Goal: Task Accomplishment & Management: Use online tool/utility

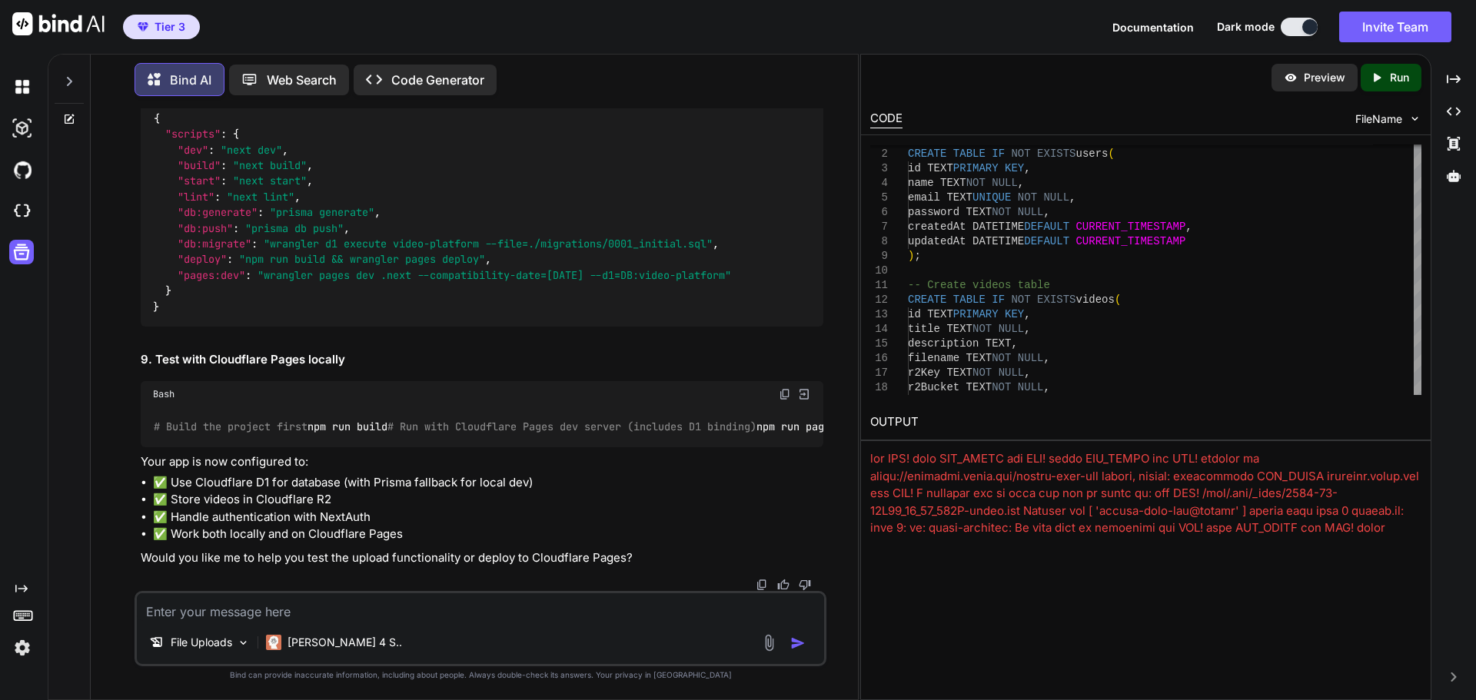
click at [1161, 21] on span "Documentation" at bounding box center [1152, 27] width 81 height 13
click at [13, 613] on icon at bounding box center [23, 615] width 22 height 22
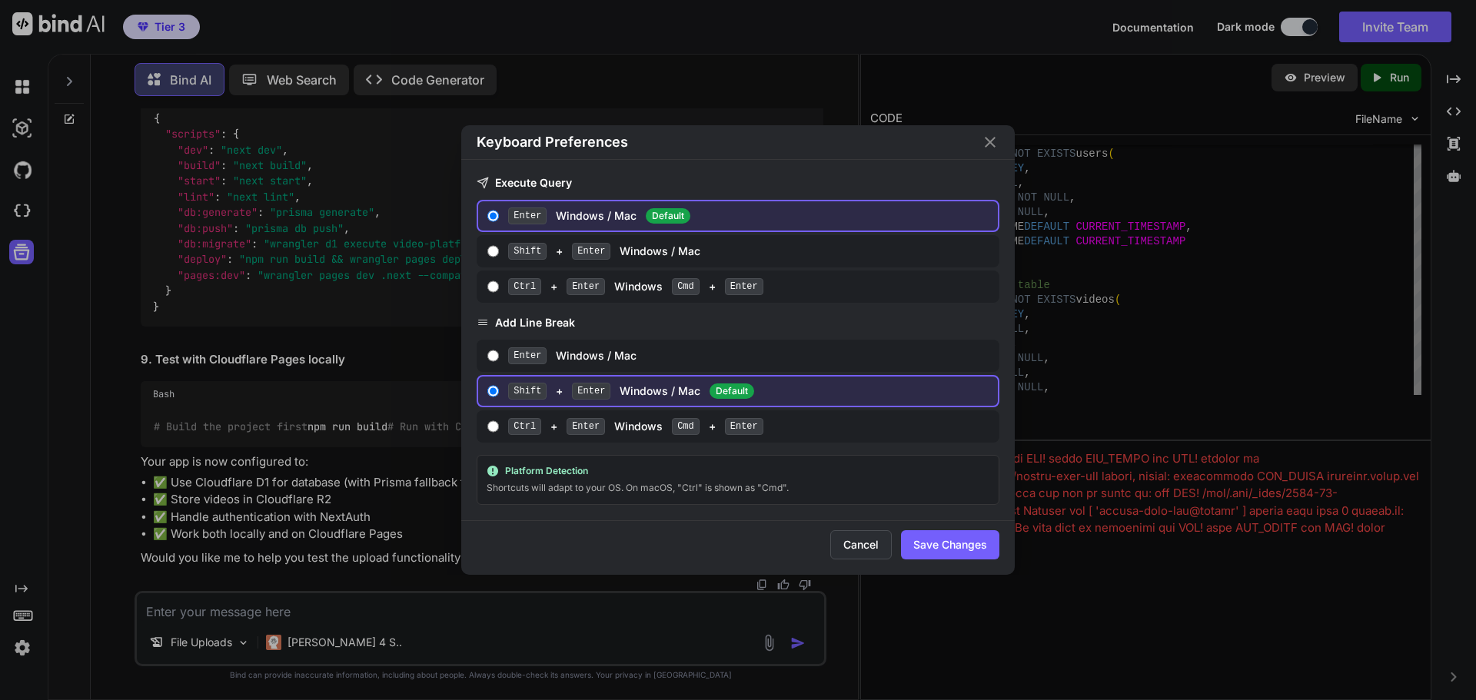
click at [846, 544] on button "Cancel" at bounding box center [860, 544] width 61 height 29
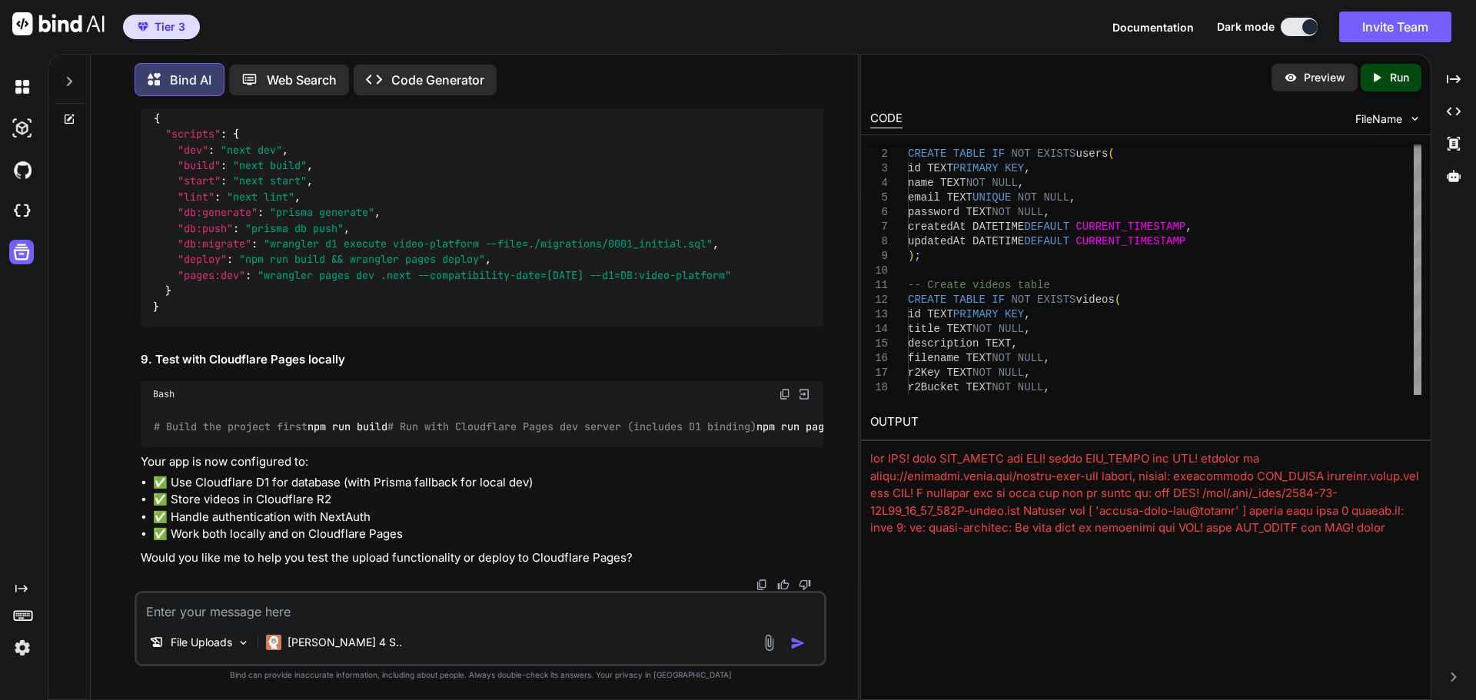
click at [25, 653] on img at bounding box center [22, 648] width 26 height 26
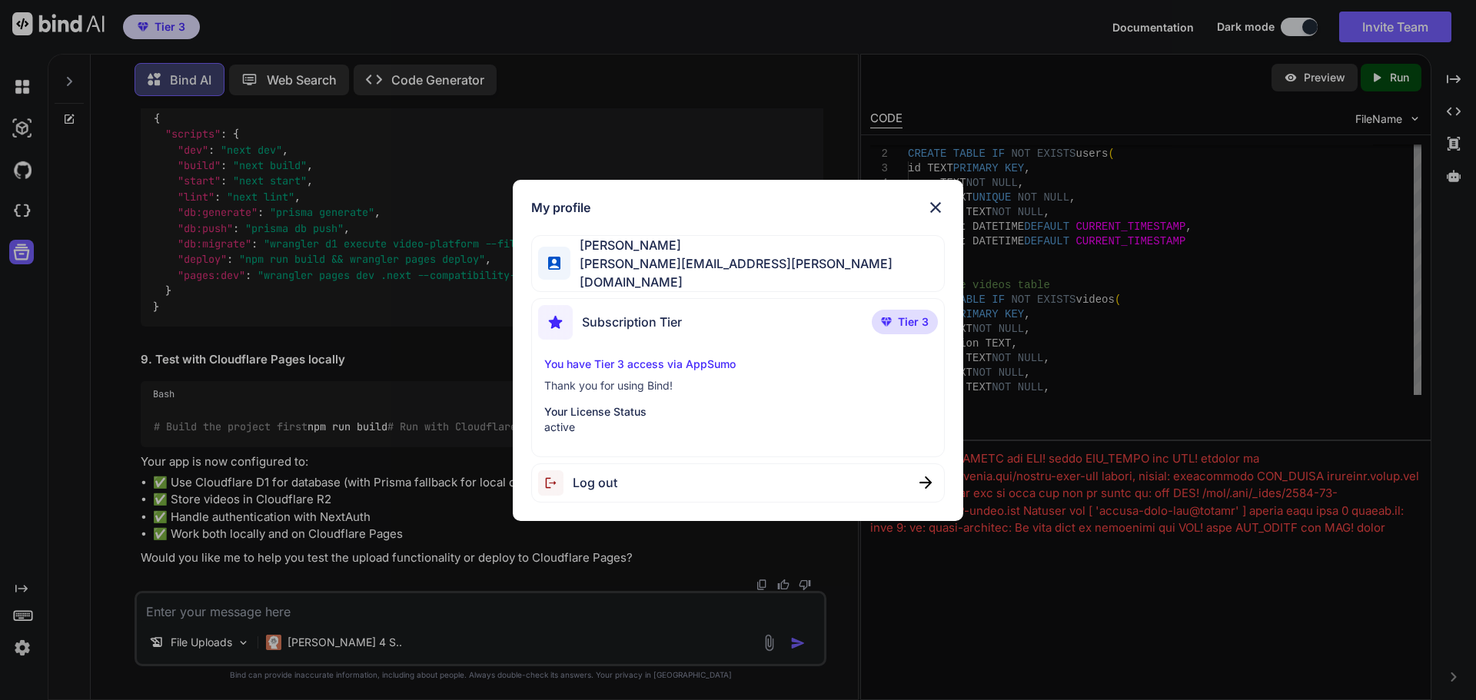
click at [716, 361] on p "You have Tier 3 access via AppSumo" at bounding box center [738, 364] width 388 height 15
click at [914, 314] on span "Tier 3" at bounding box center [913, 321] width 31 height 15
click at [939, 211] on img at bounding box center [935, 207] width 18 height 18
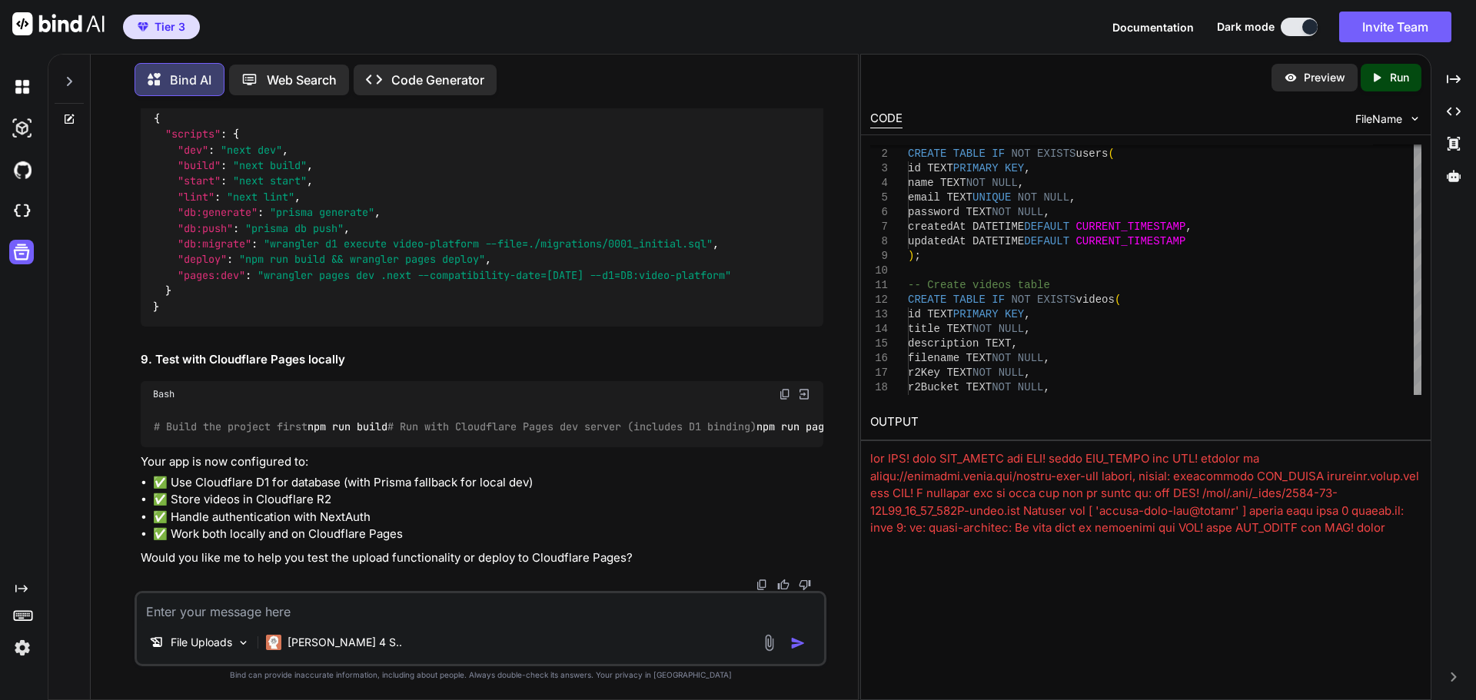
scroll to position [254185, 0]
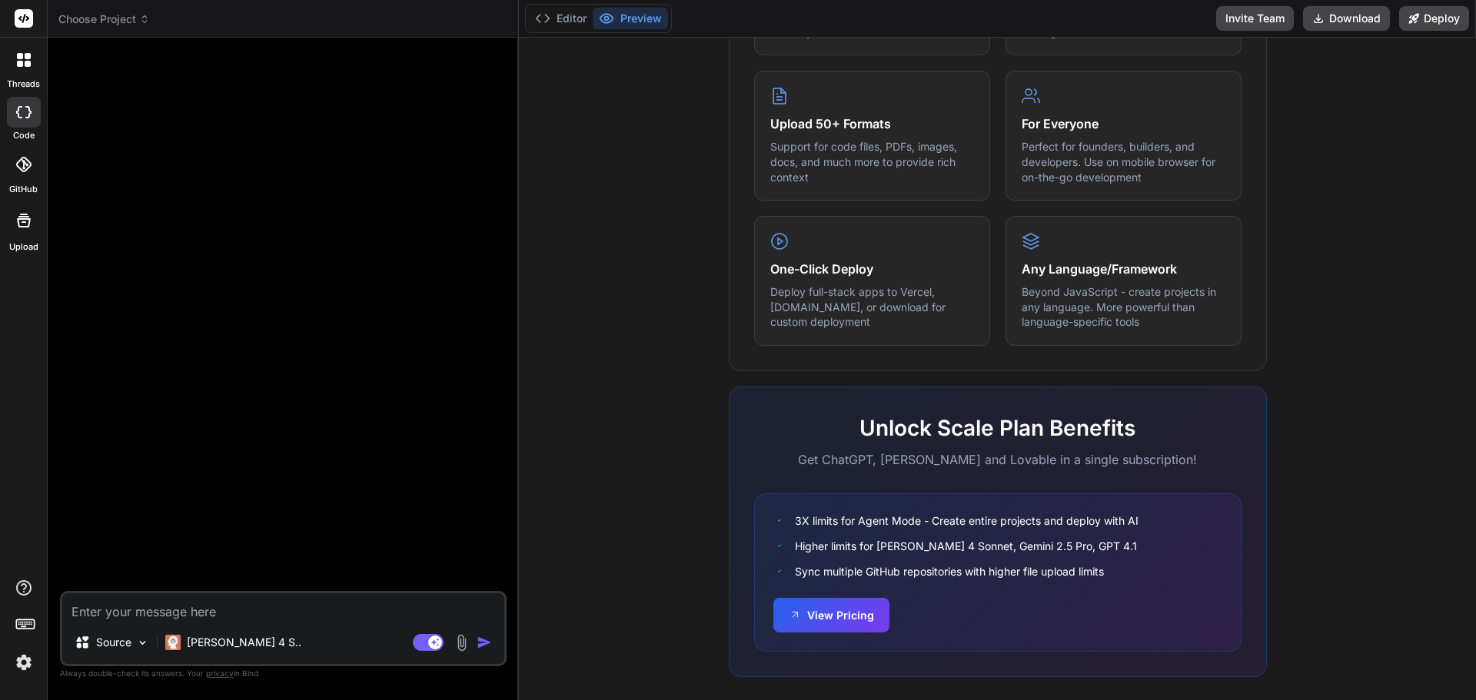
scroll to position [766, 0]
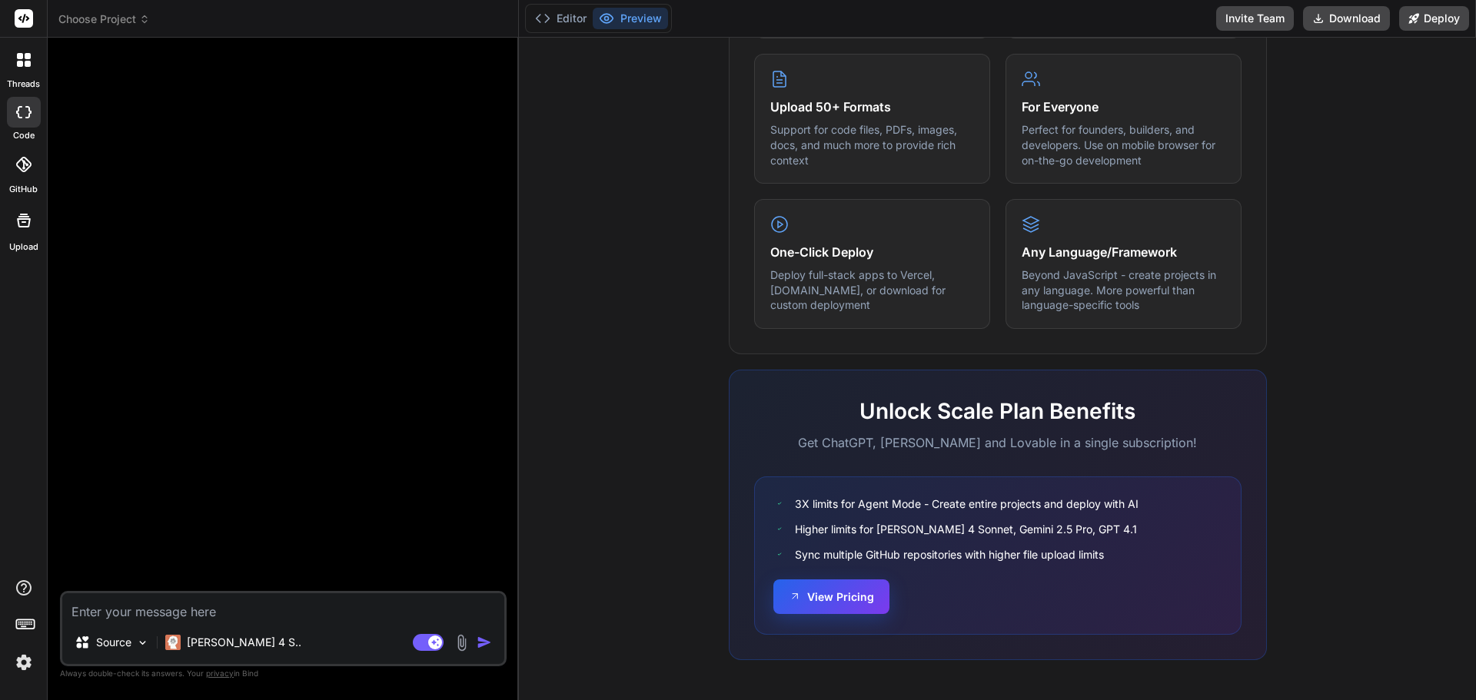
click at [825, 601] on button "View Pricing" at bounding box center [831, 597] width 116 height 35
click at [123, 647] on p "Source" at bounding box center [113, 642] width 35 height 15
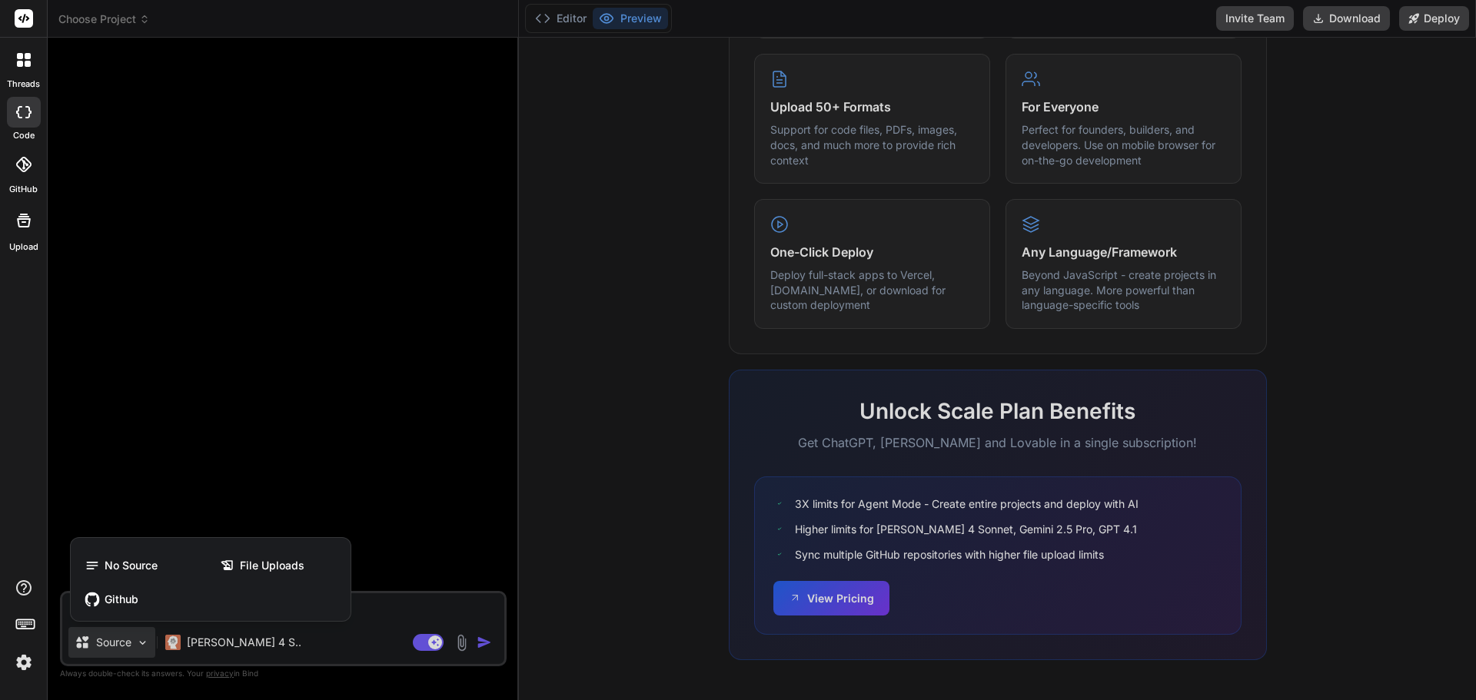
click at [232, 268] on div at bounding box center [738, 350] width 1476 height 700
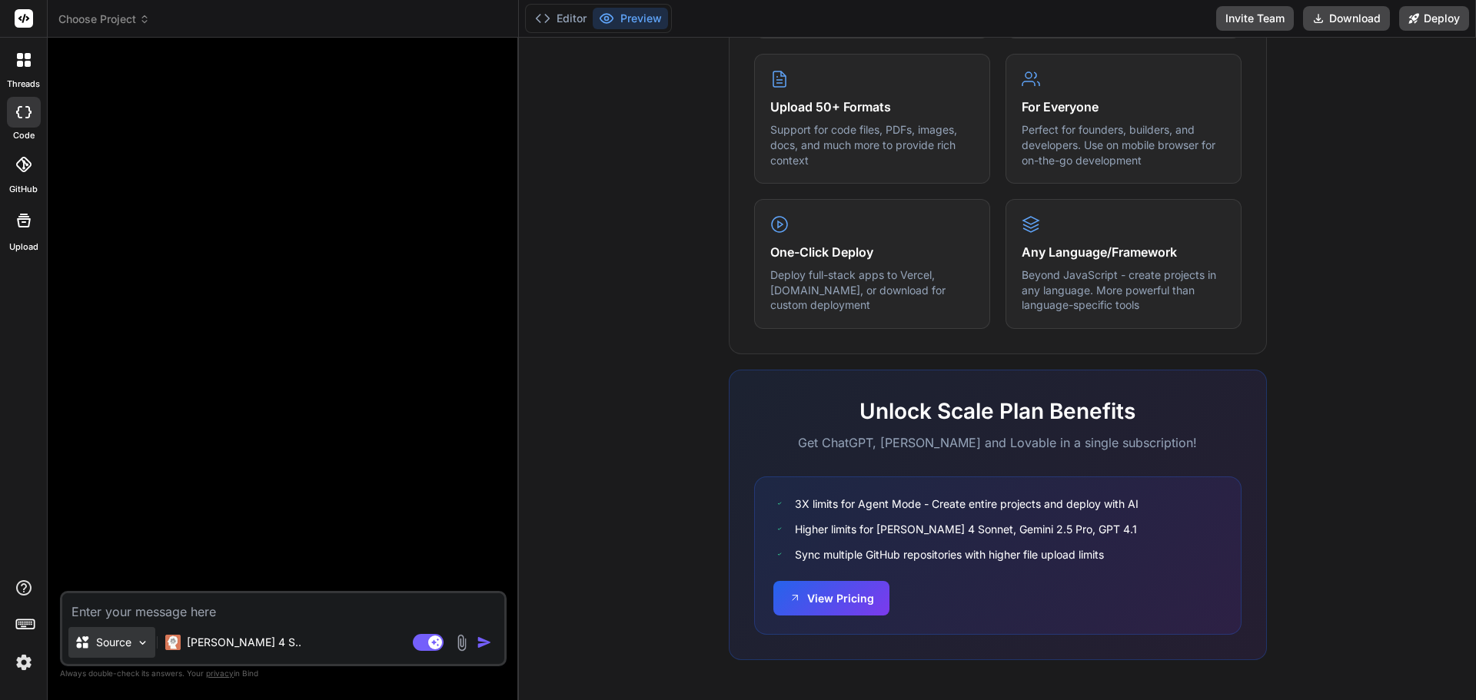
click at [87, 645] on icon at bounding box center [82, 643] width 12 height 12
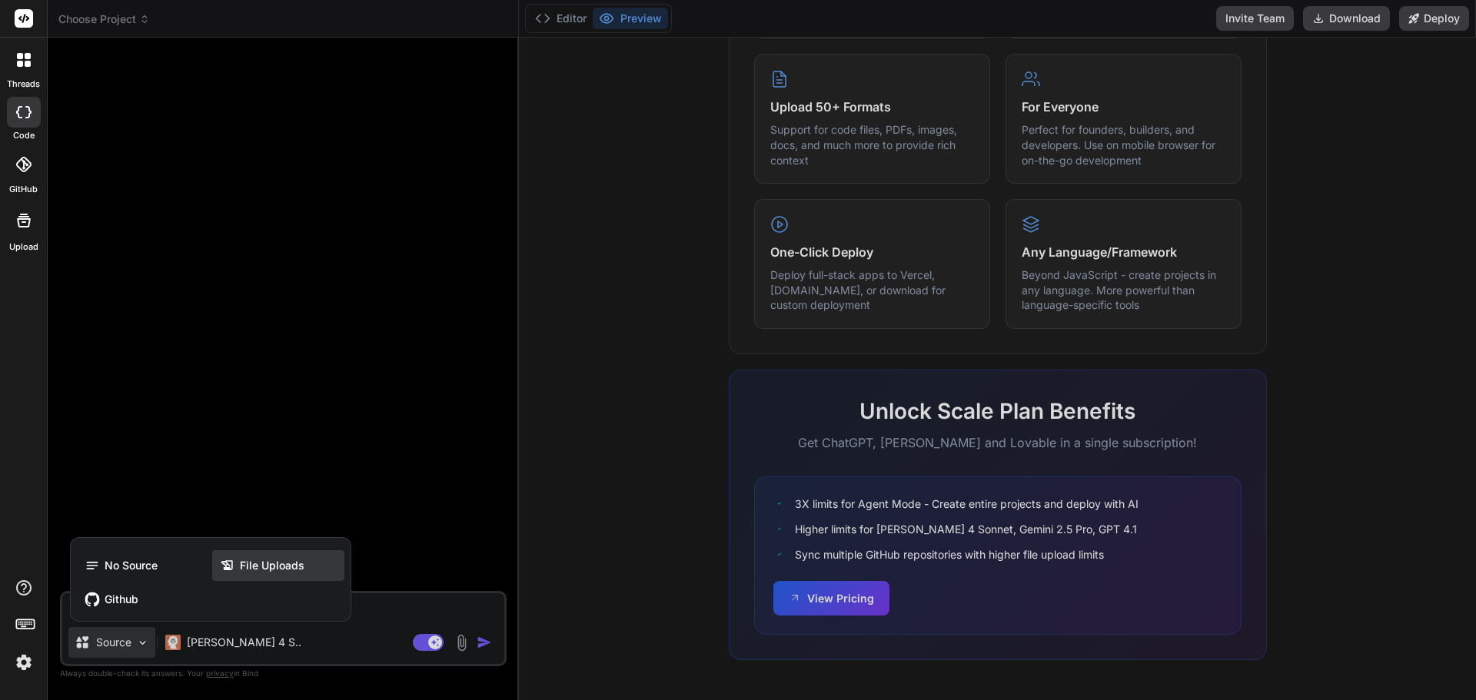
click at [267, 563] on span "File Uploads" at bounding box center [272, 565] width 65 height 15
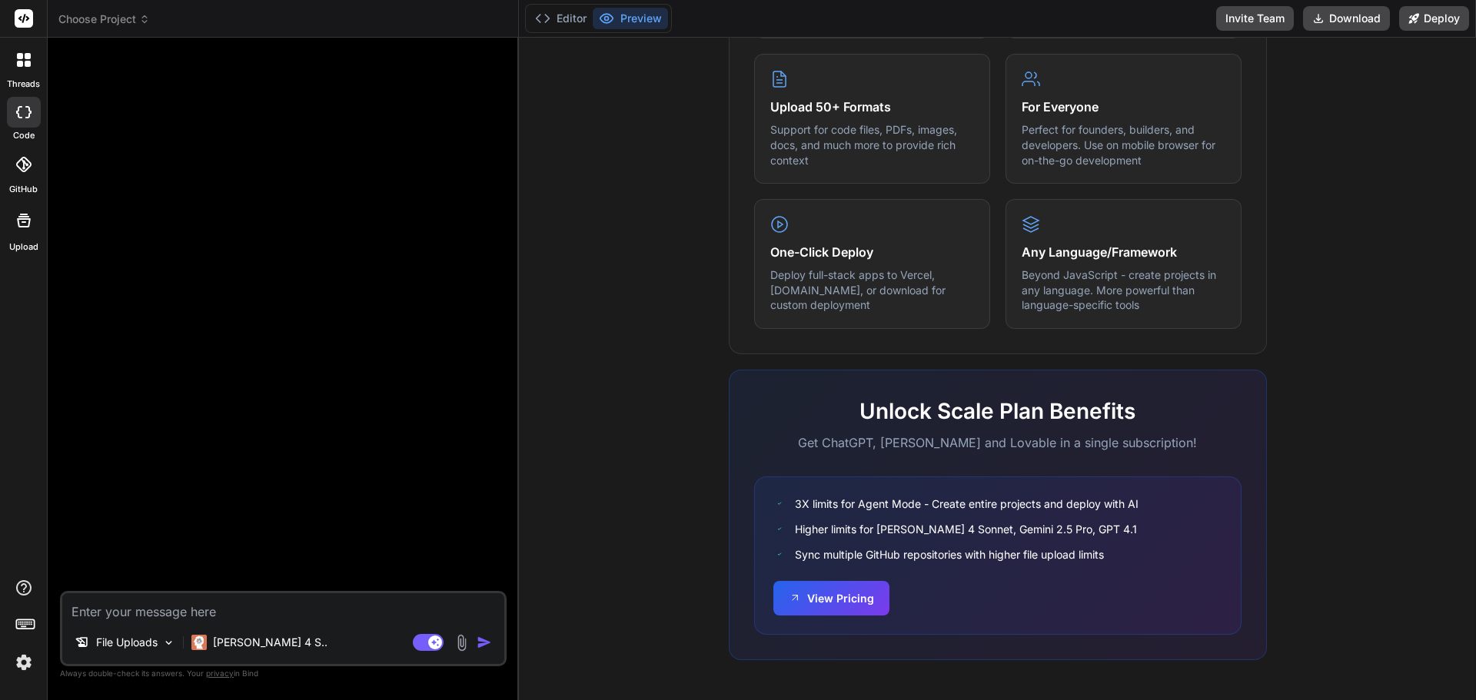
click at [464, 643] on img at bounding box center [462, 643] width 18 height 18
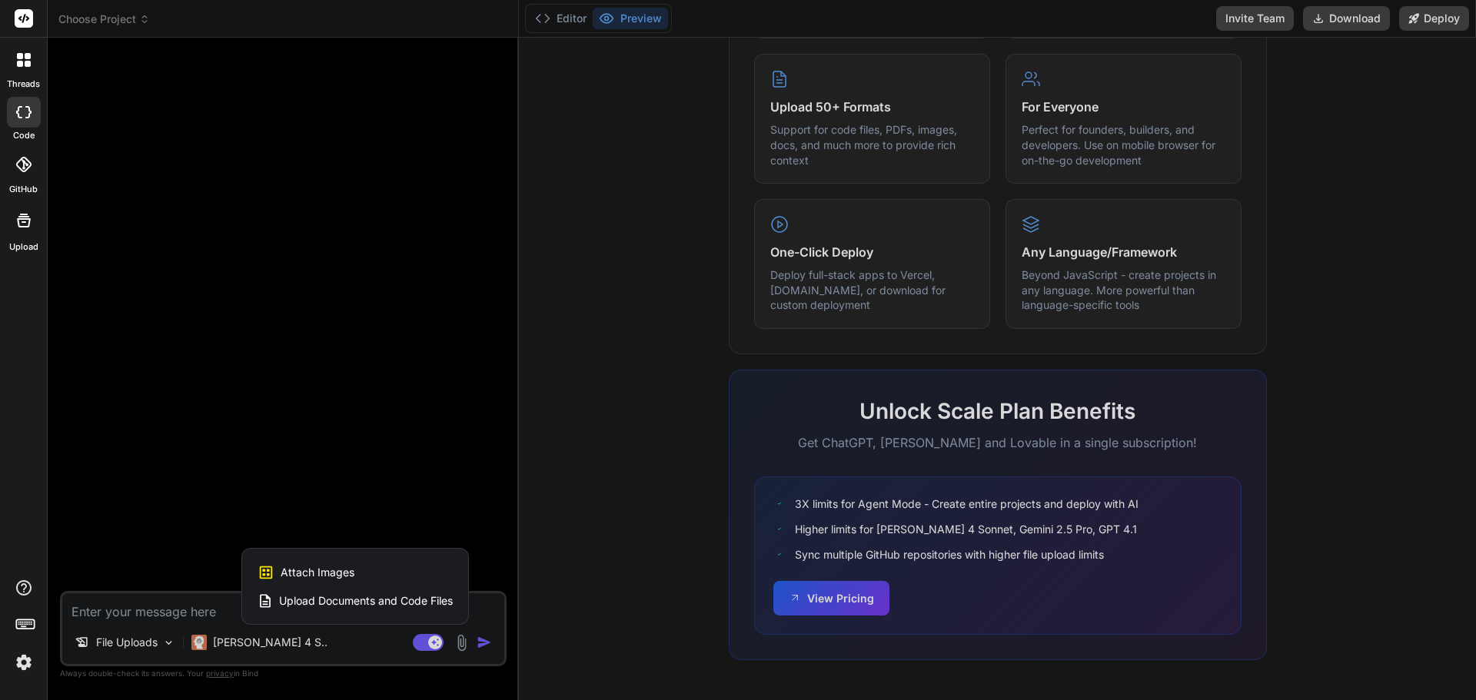
click at [417, 603] on span "Upload Documents and Code Files" at bounding box center [366, 600] width 174 height 15
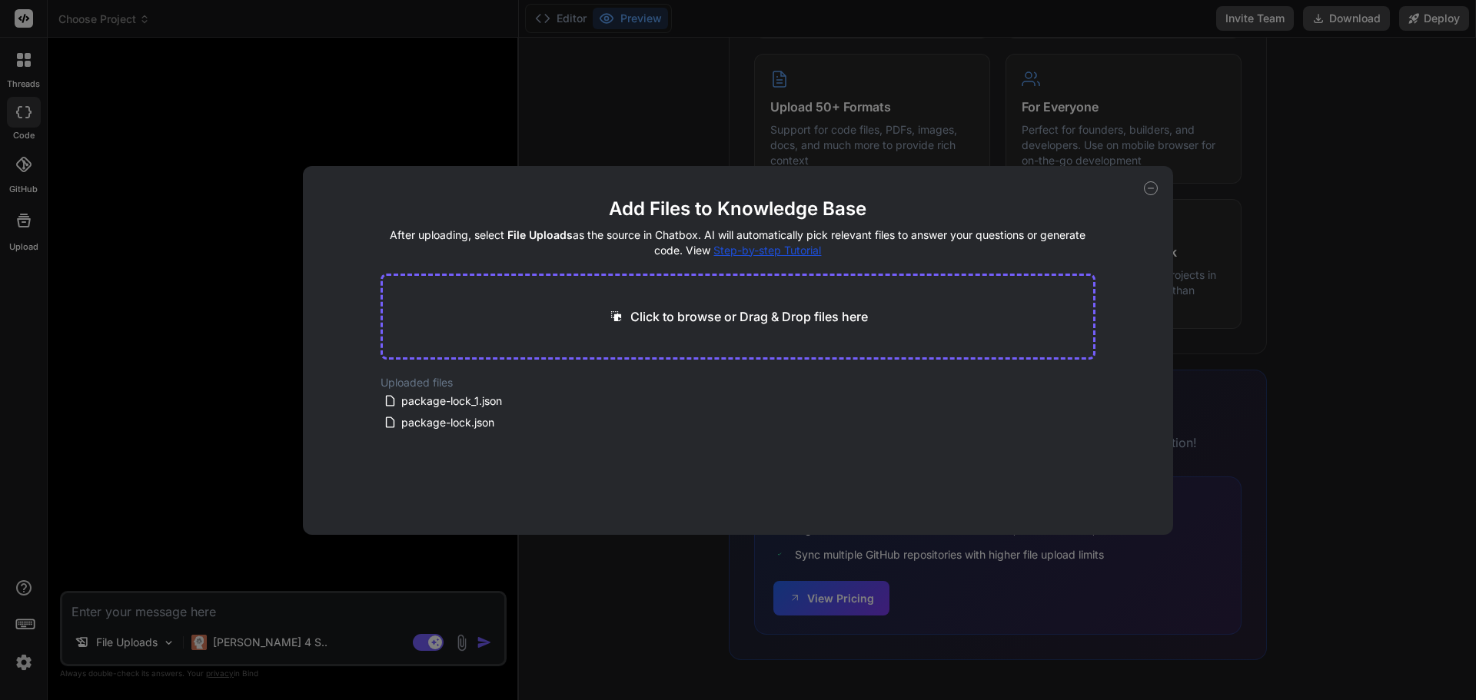
click at [1153, 189] on icon at bounding box center [1151, 188] width 14 height 14
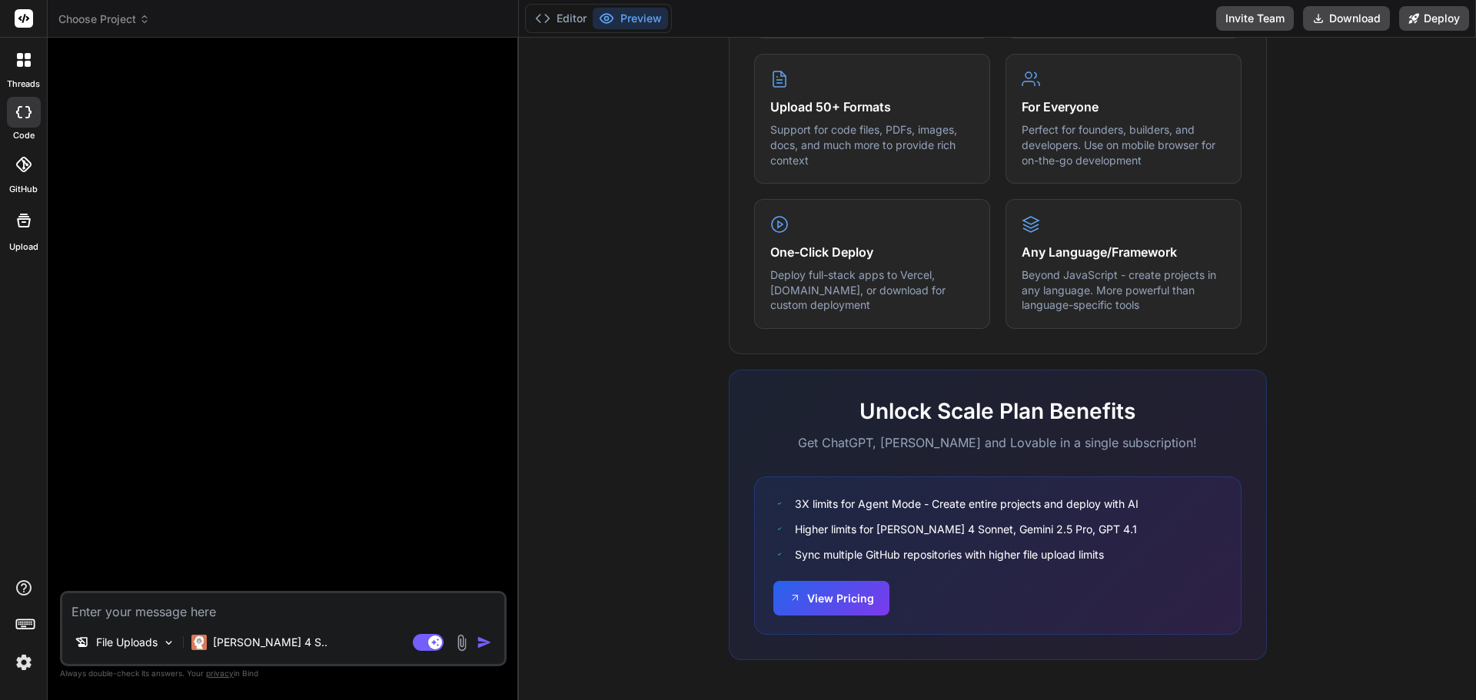
click at [11, 107] on div at bounding box center [24, 112] width 34 height 31
type textarea "x"
click at [20, 591] on icon at bounding box center [24, 588] width 18 height 18
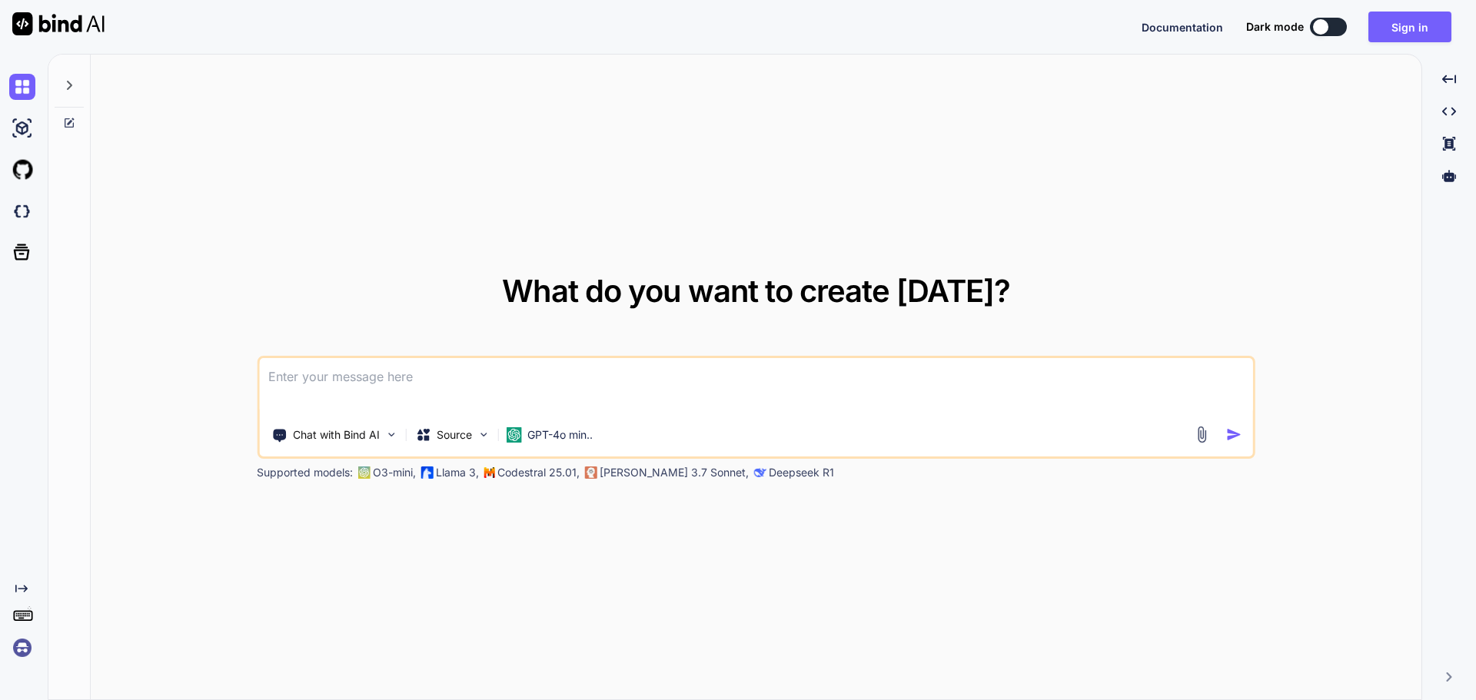
type textarea "x"
click at [26, 257] on icon at bounding box center [22, 252] width 22 height 22
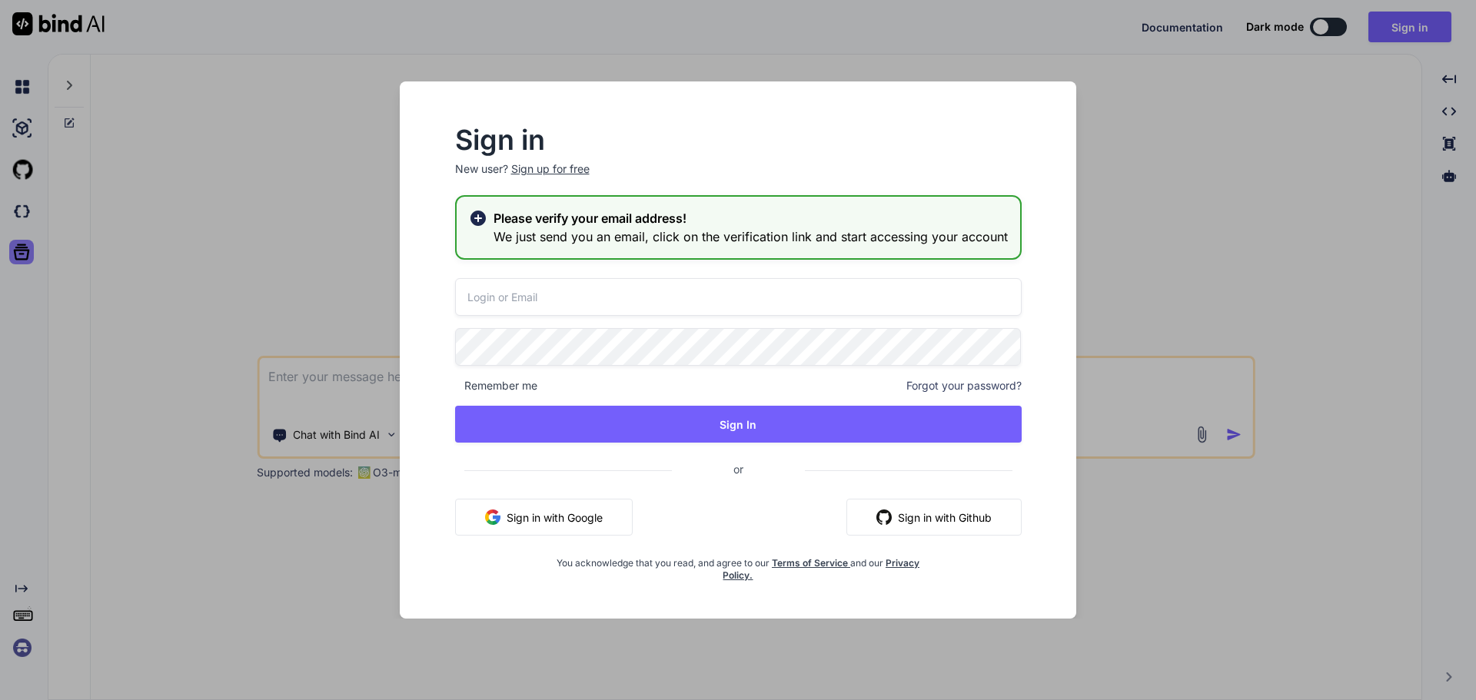
type input "john@menke.re"
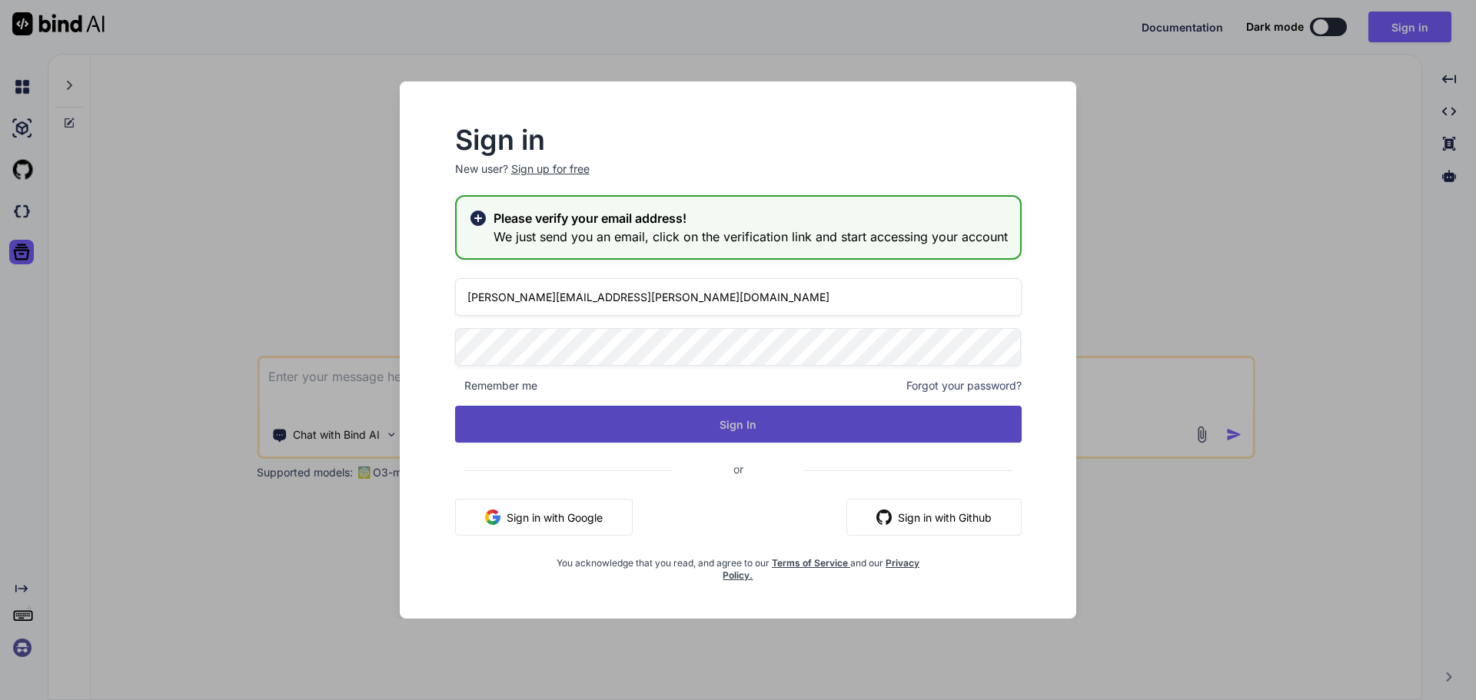
click at [732, 430] on button "Sign In" at bounding box center [738, 424] width 567 height 37
